Goal: Find specific page/section: Find specific page/section

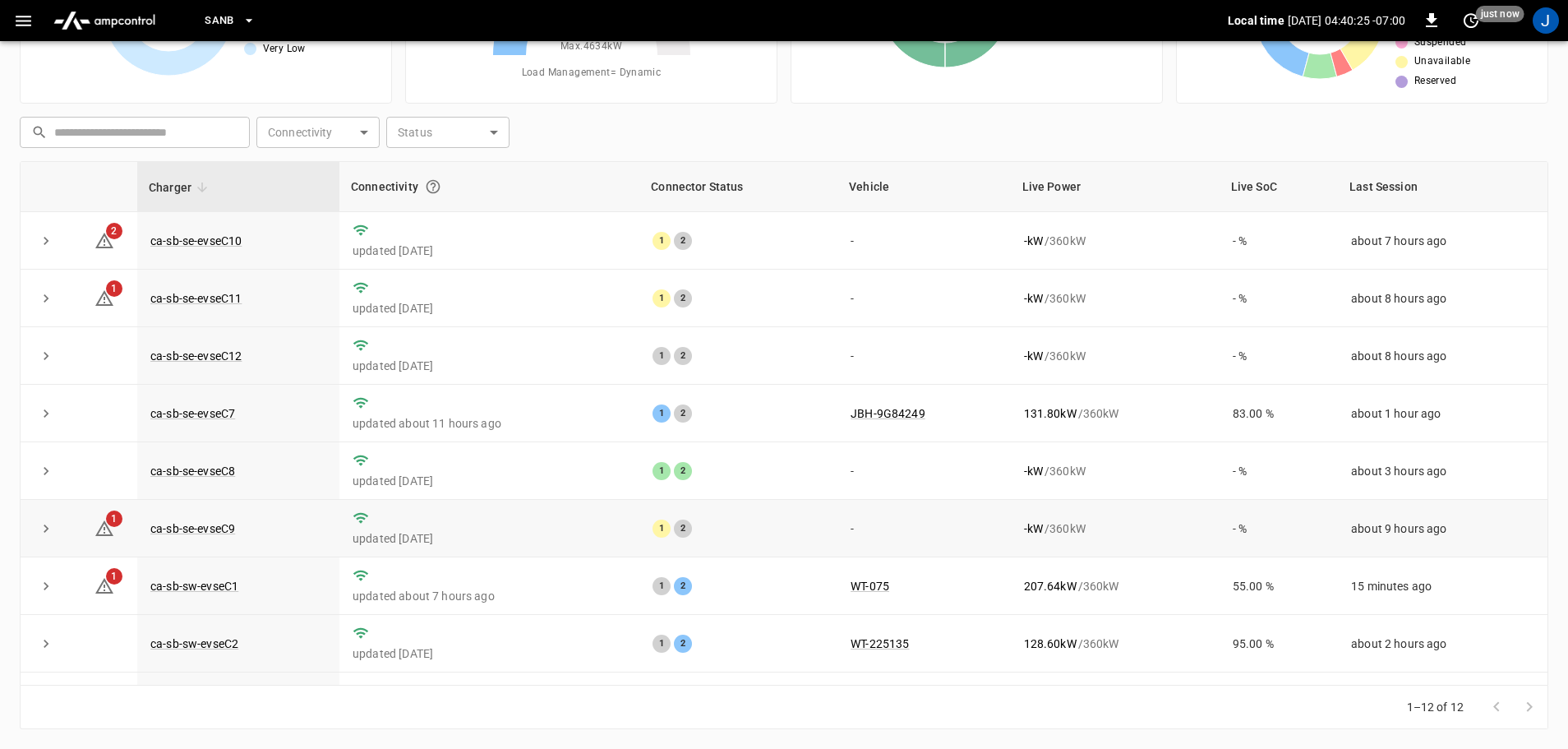
scroll to position [228, 0]
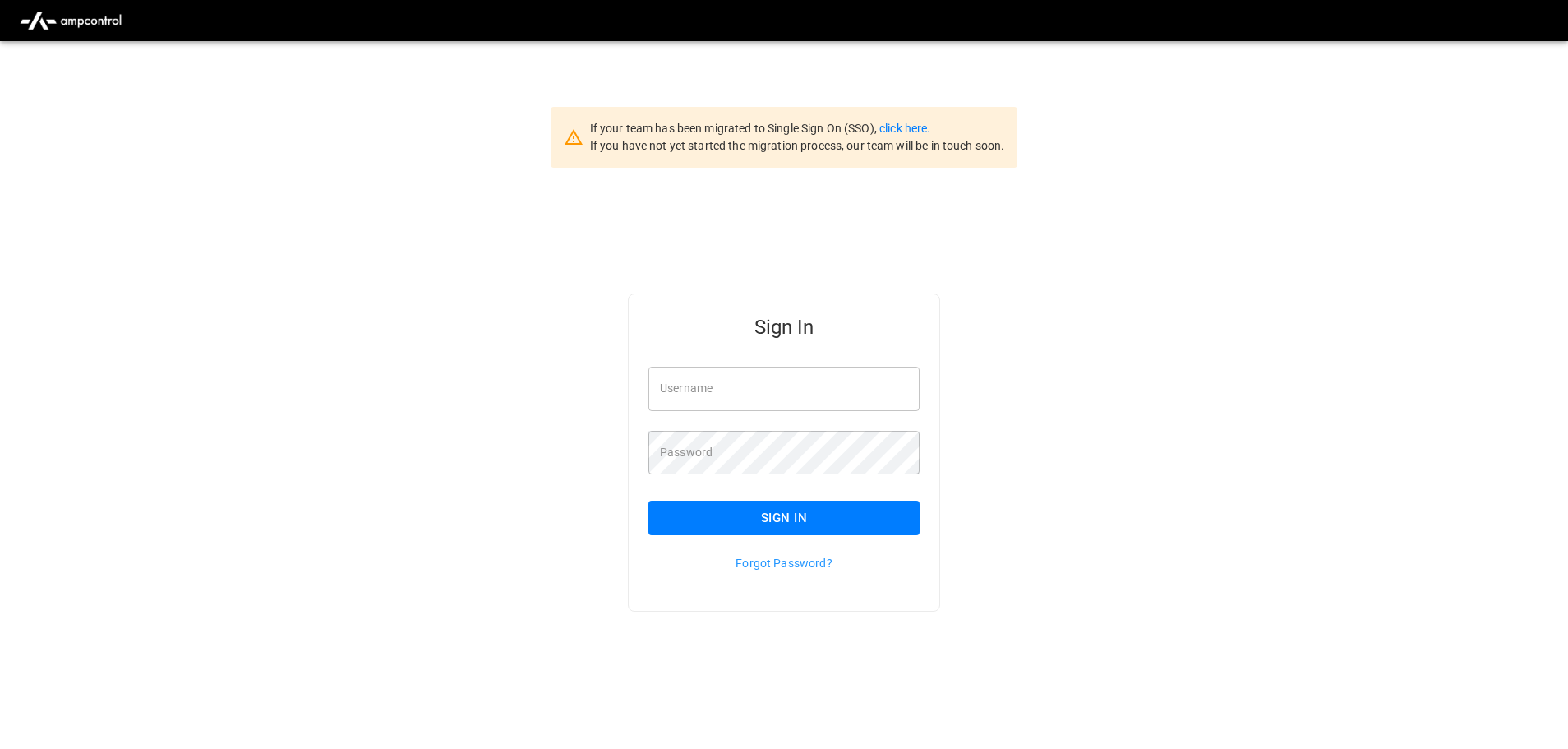
type input "**********"
click at [770, 379] on input "**********" at bounding box center [784, 389] width 271 height 44
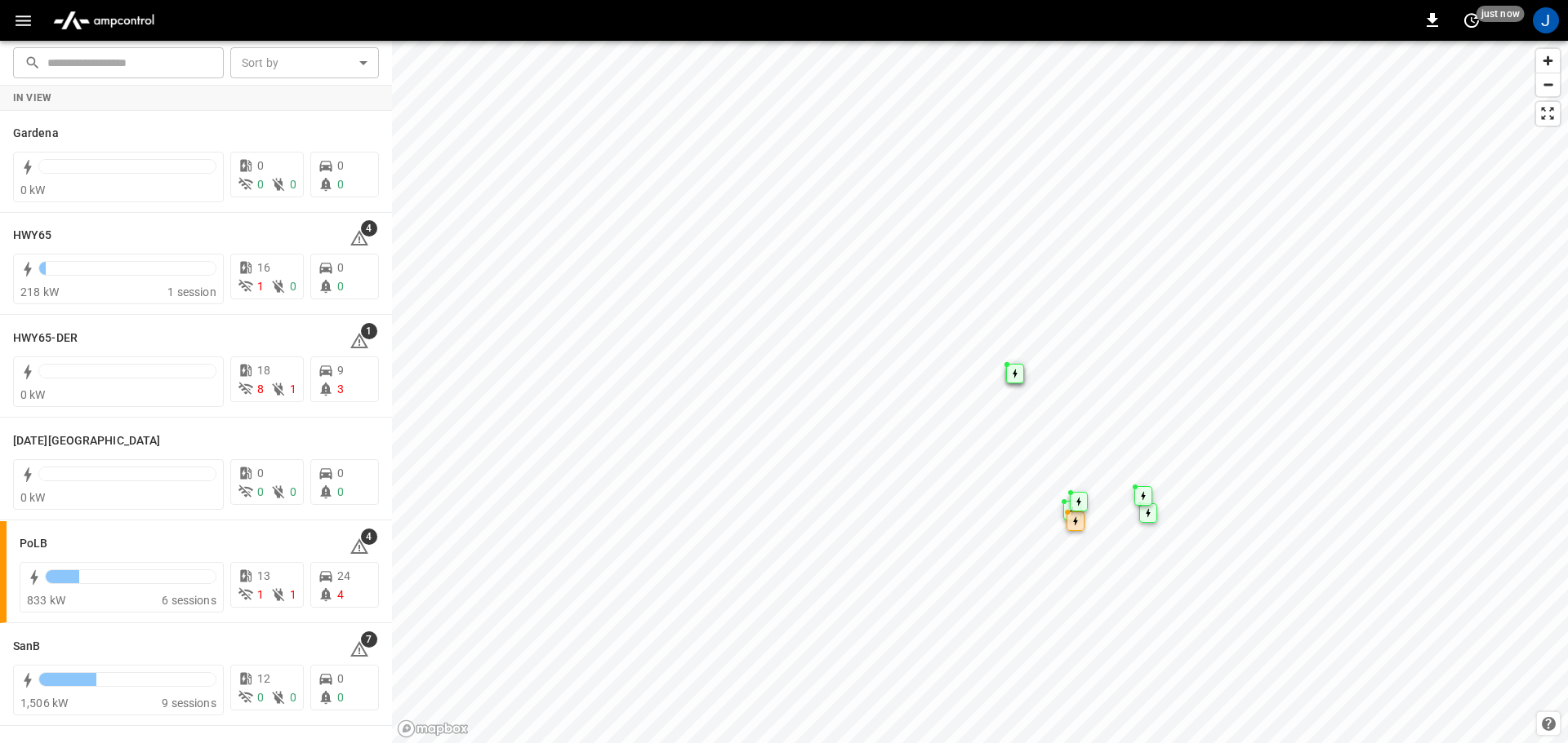
click at [28, 14] on icon "button" at bounding box center [23, 20] width 20 height 20
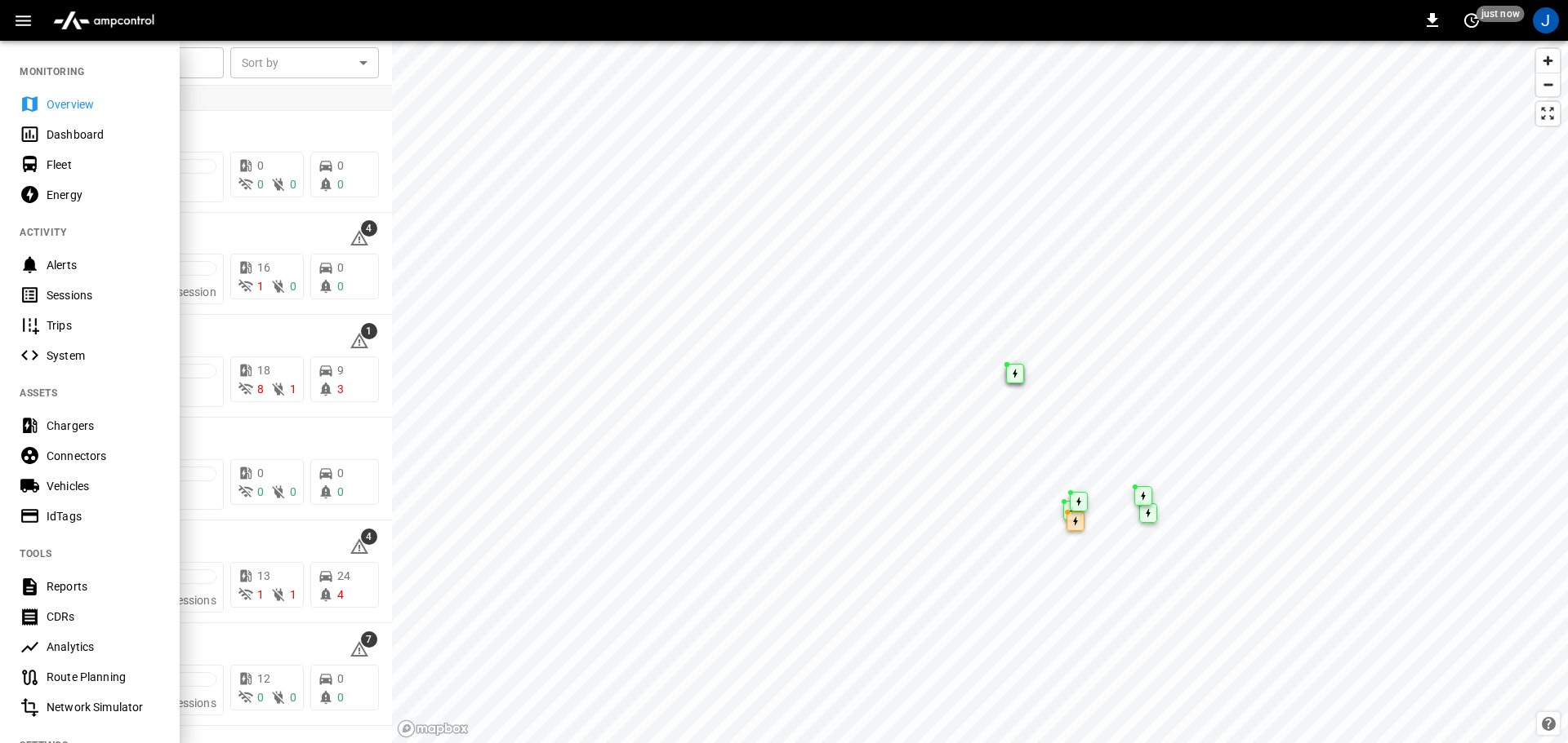
click at [73, 135] on div "Dashboard" at bounding box center [103, 134] width 114 height 16
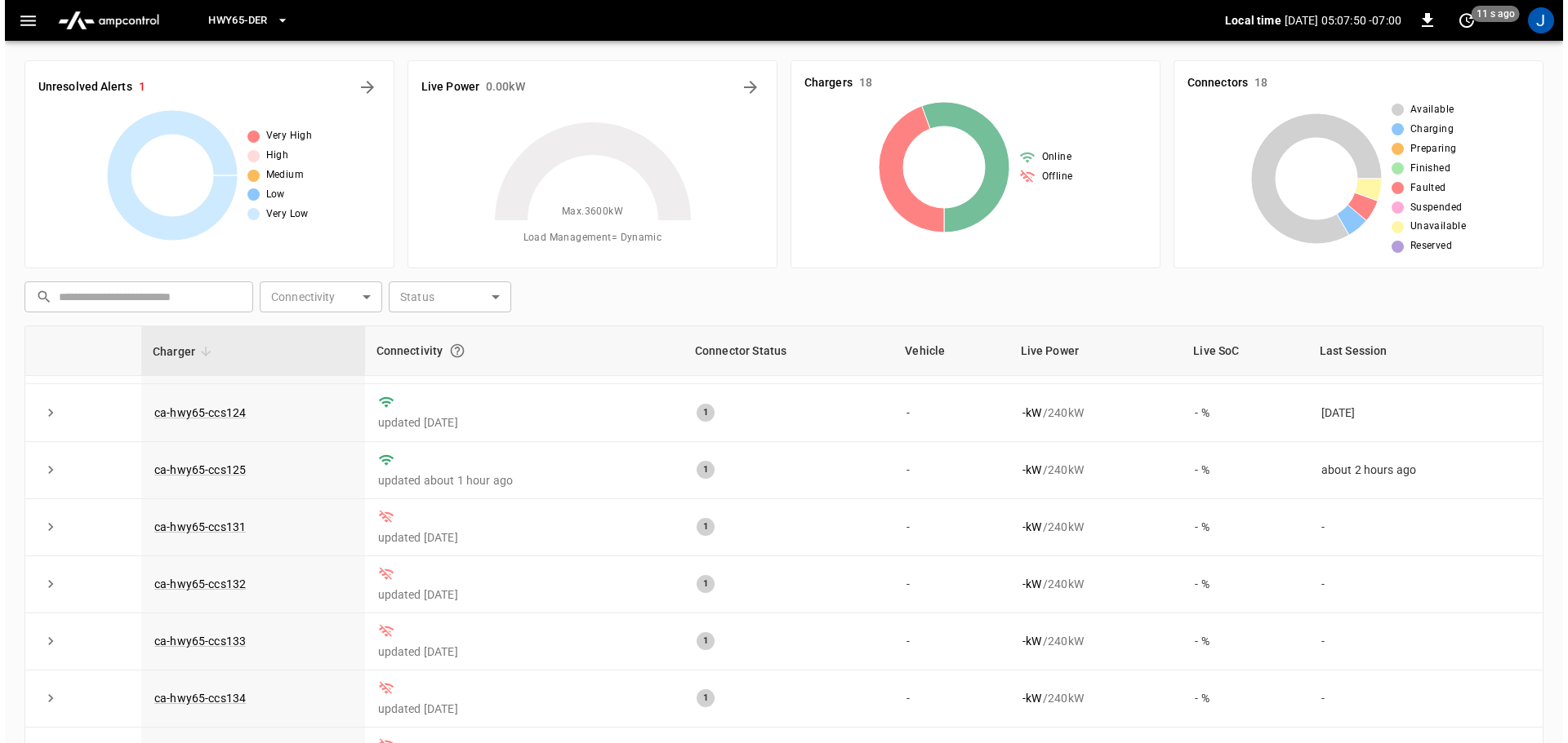
scroll to position [571, 0]
click at [237, 15] on span "HWY65-DER" at bounding box center [232, 20] width 59 height 18
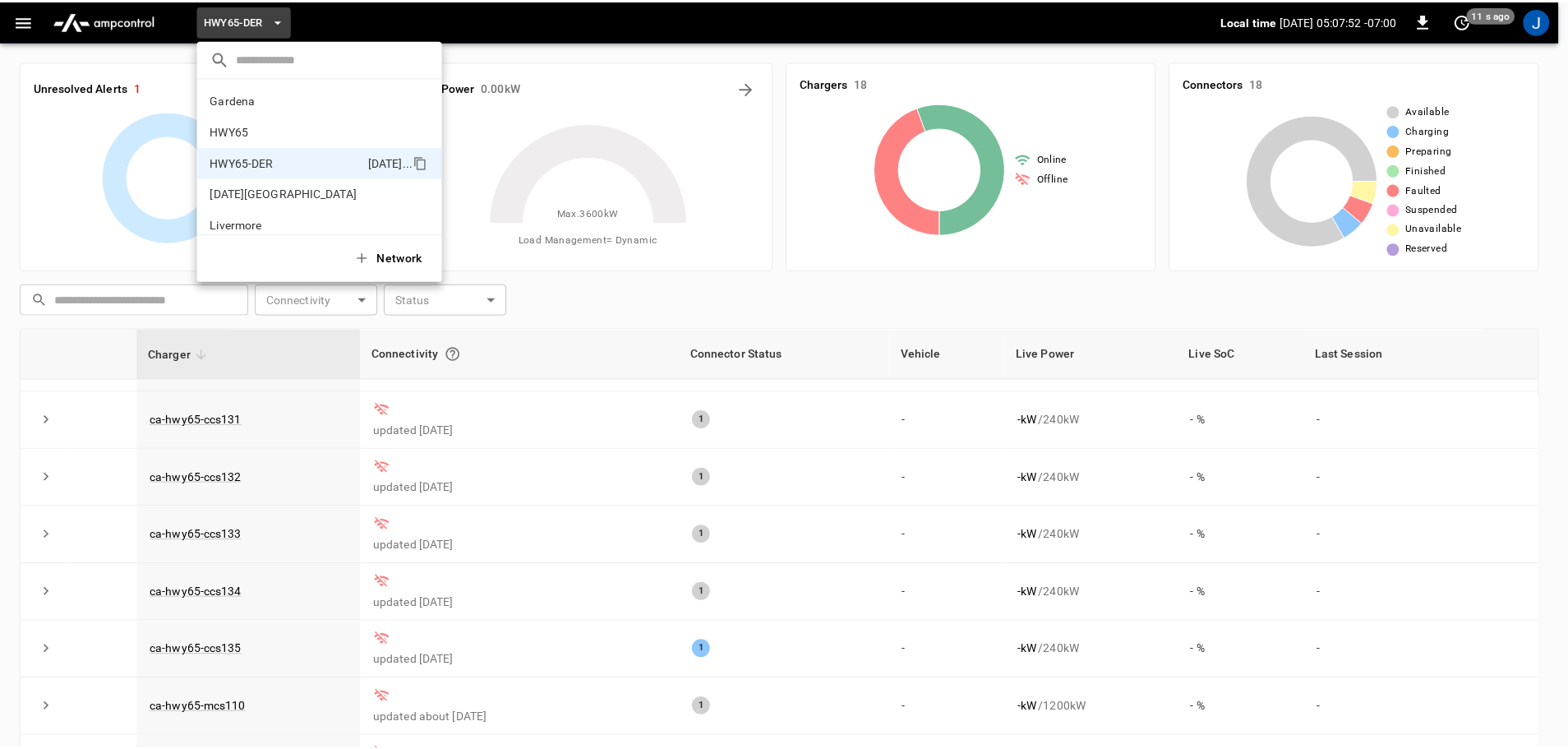
scroll to position [57, 0]
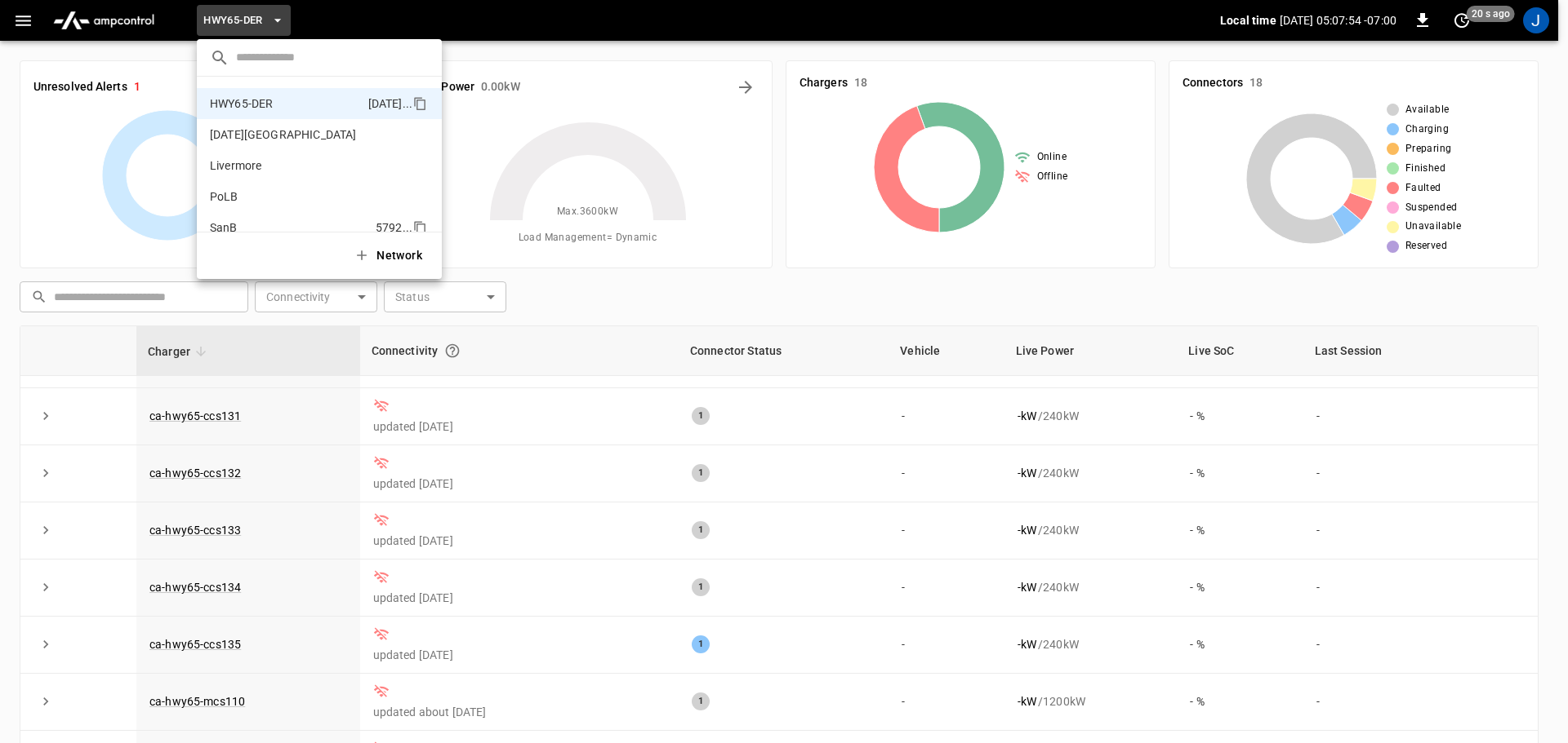
click at [231, 226] on p "SanB" at bounding box center [224, 227] width 28 height 16
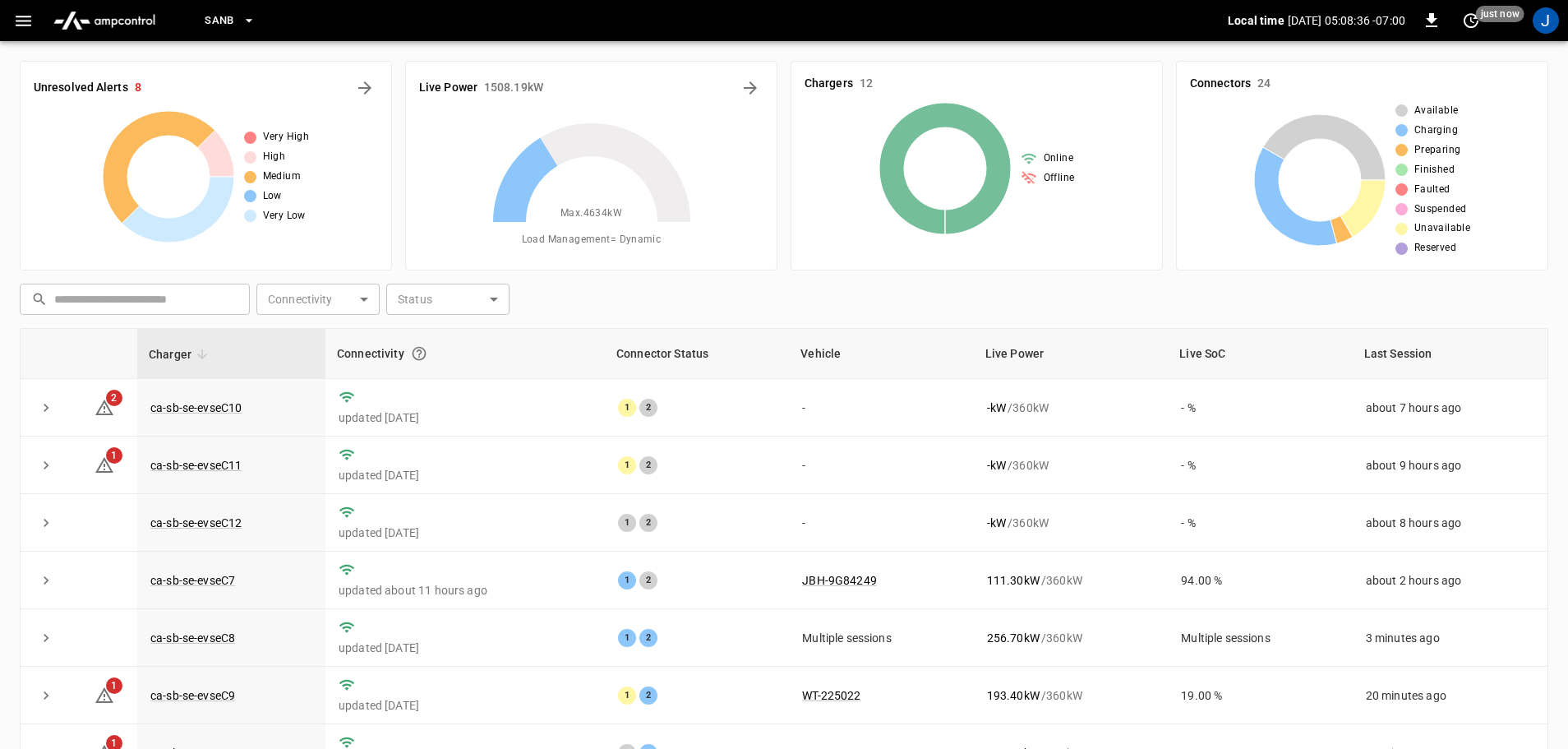
scroll to position [228, 0]
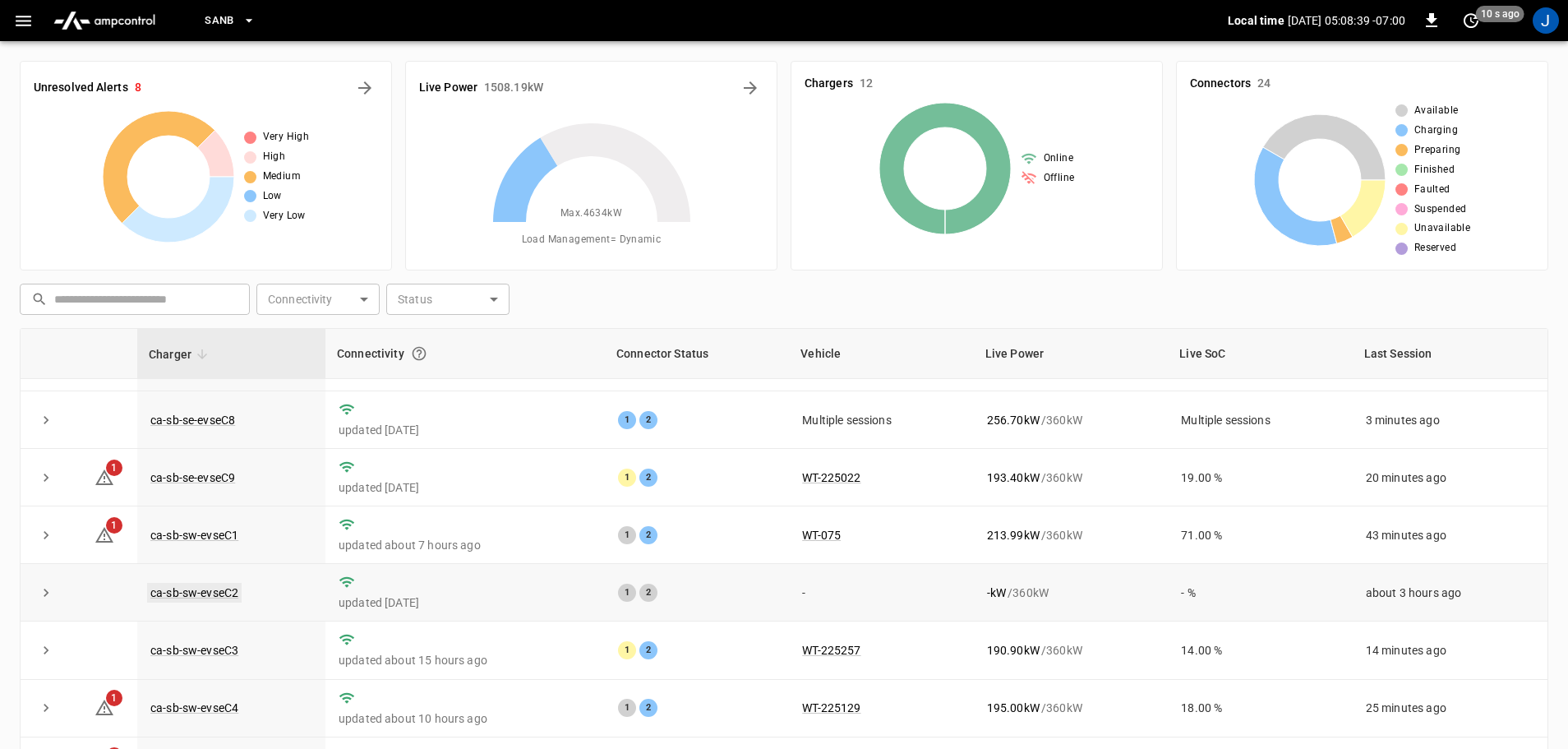
click at [195, 588] on link "ca-sb-sw-evseC2" at bounding box center [194, 593] width 94 height 19
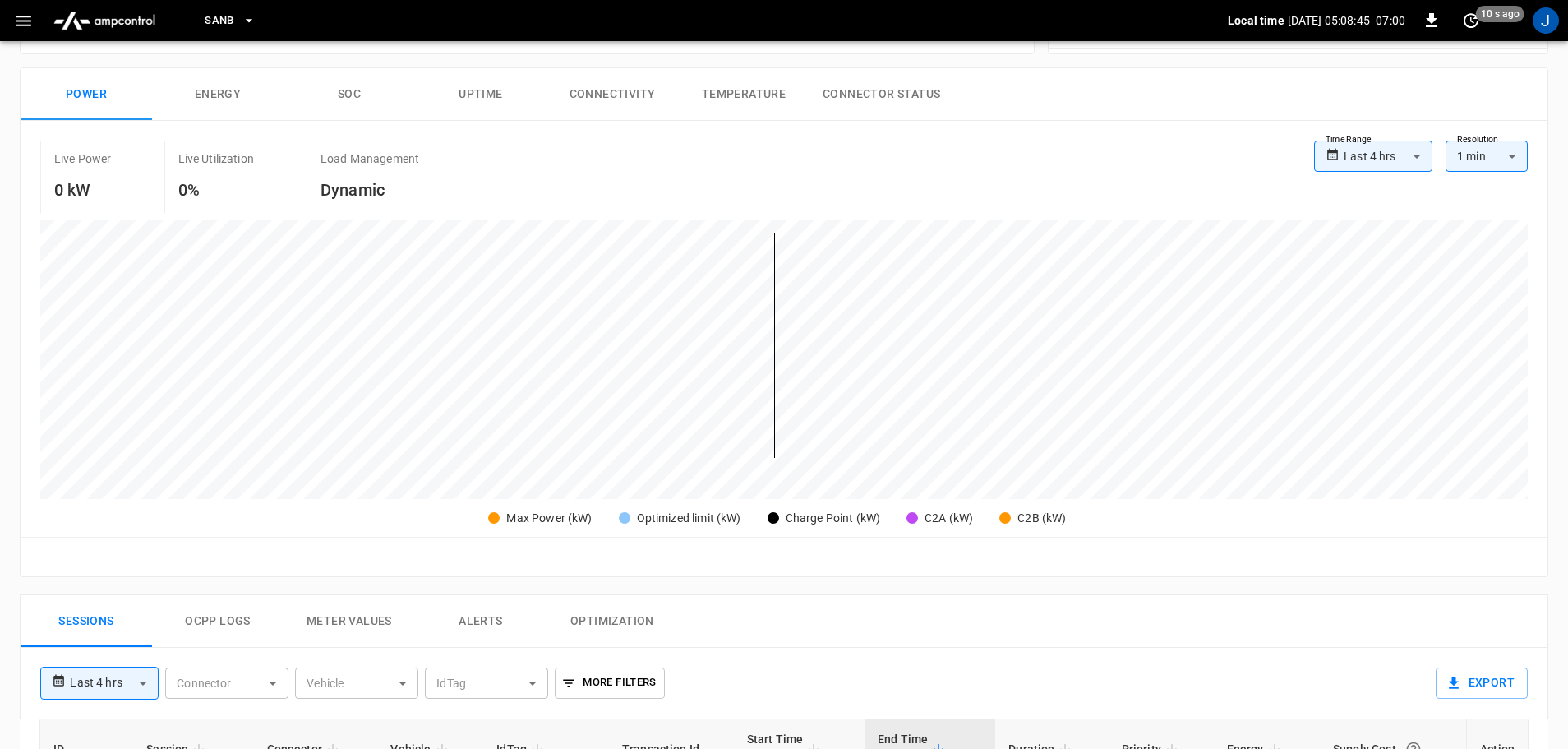
scroll to position [83, 0]
